Goal: Navigation & Orientation: Find specific page/section

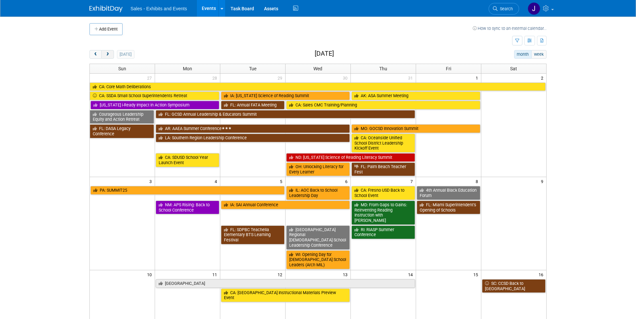
click at [107, 57] on button "next" at bounding box center [107, 54] width 12 height 9
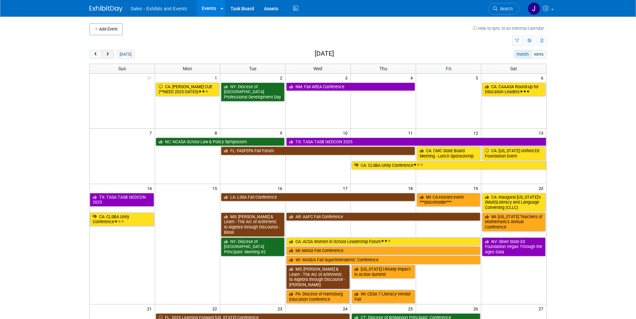
click at [107, 57] on button "next" at bounding box center [107, 54] width 12 height 9
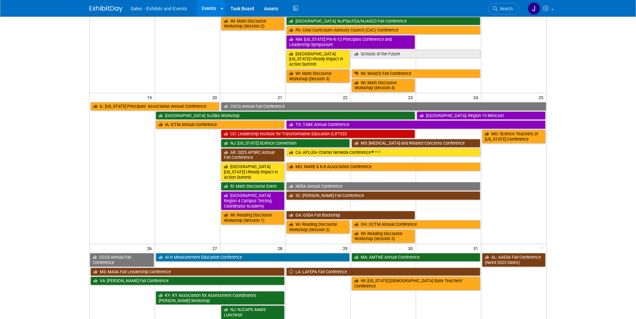
scroll to position [351, 0]
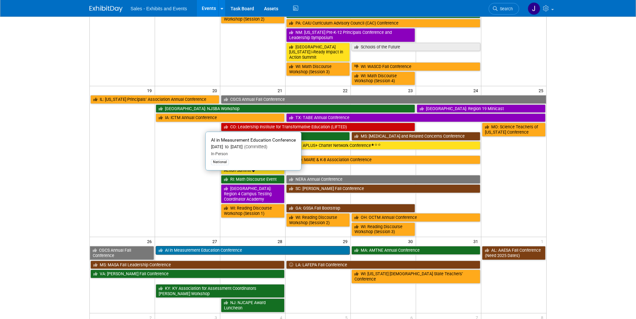
click at [210, 246] on link "AI in Measurement Education Conference" at bounding box center [253, 250] width 194 height 9
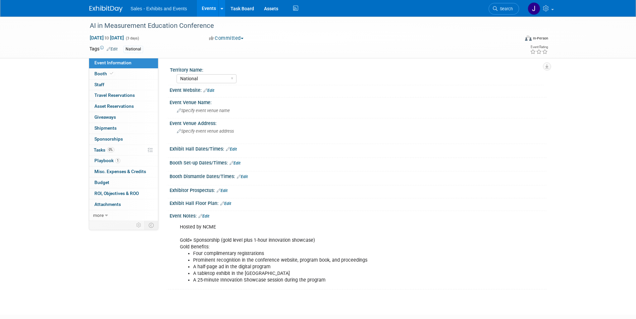
select select "National"
click at [100, 74] on span "Booth" at bounding box center [104, 73] width 20 height 5
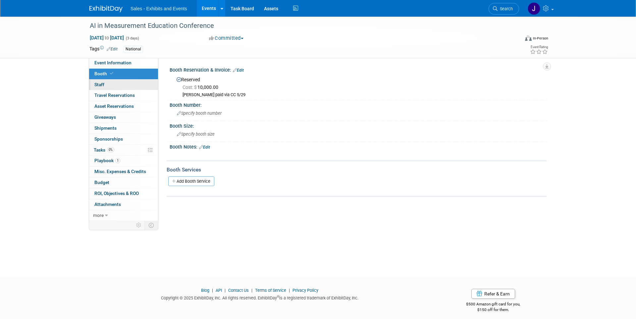
click at [98, 82] on span "Staff 0" at bounding box center [99, 84] width 10 height 5
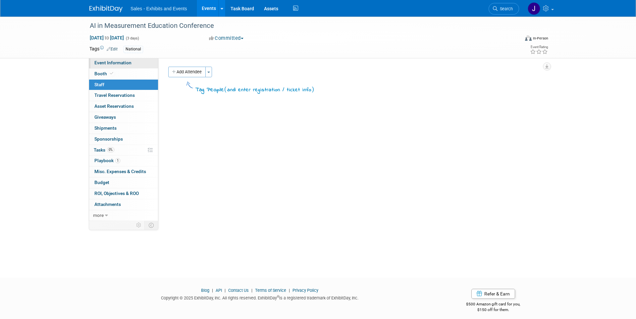
click at [98, 62] on span "Event Information" at bounding box center [112, 62] width 37 height 5
select select "National"
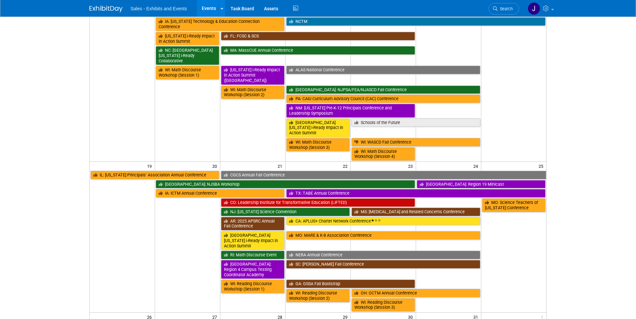
scroll to position [226, 0]
